Goal: Information Seeking & Learning: Learn about a topic

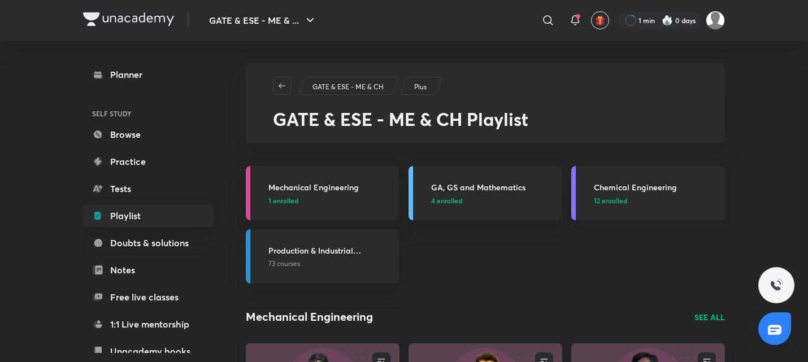
click at [663, 210] on link "Chemical Engineering 12 enrolled" at bounding box center [648, 193] width 154 height 54
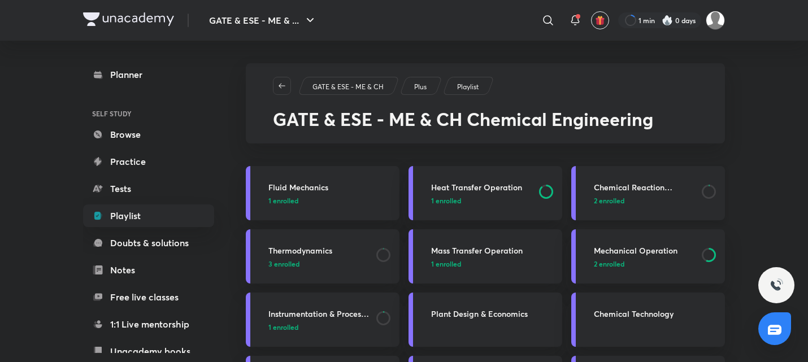
click at [652, 215] on link "Chemical Reaction Engineering 2 enrolled" at bounding box center [648, 193] width 154 height 54
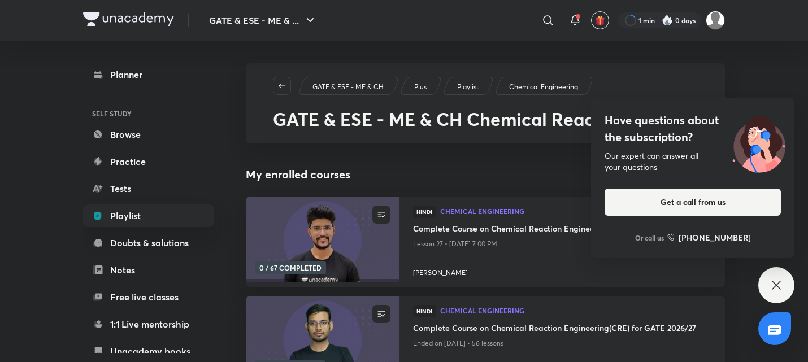
click at [773, 288] on icon at bounding box center [776, 285] width 8 height 8
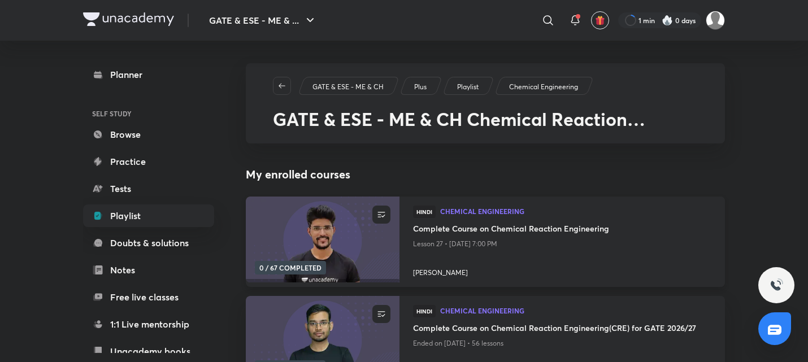
click at [499, 233] on h4 "Complete Course on Chemical Reaction Engineering" at bounding box center [562, 230] width 298 height 14
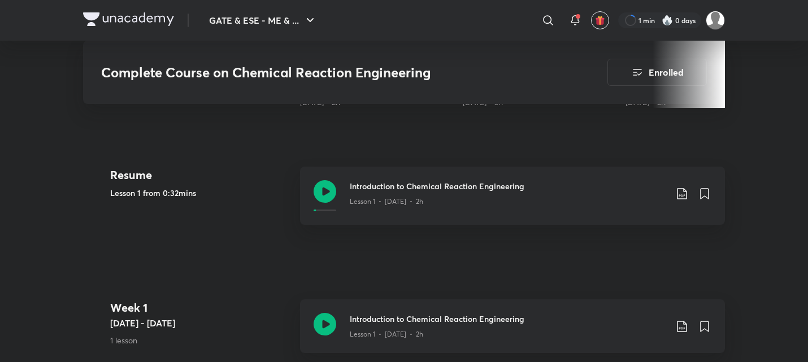
scroll to position [431, 0]
click at [330, 190] on icon at bounding box center [325, 191] width 23 height 23
